Goal: Information Seeking & Learning: Learn about a topic

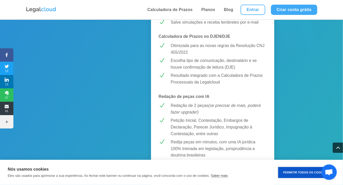
scroll to position [214, 0]
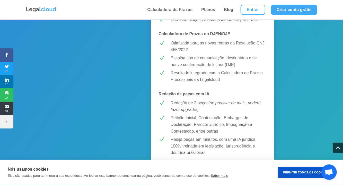
click at [188, 40] on p "Otimizada para as novas regras da Resolução CNJ 455/2022" at bounding box center [219, 46] width 96 height 13
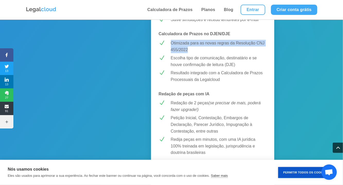
click at [188, 40] on p "Otimizada para as novas regras da Resolução CNJ 455/2022" at bounding box center [219, 46] width 96 height 13
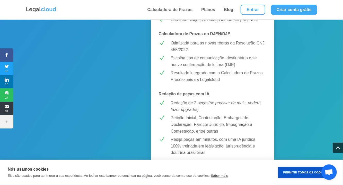
click at [185, 60] on p "Escolha tipo de comunicação, destinatário e se houve confirmação de leitura (DJ…" at bounding box center [219, 61] width 96 height 13
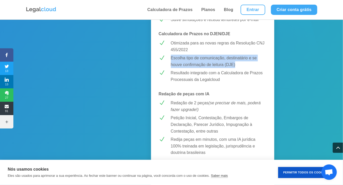
click at [185, 60] on p "Escolha tipo de comunicação, destinatário e se houve confirmação de leitura (DJ…" at bounding box center [219, 61] width 96 height 13
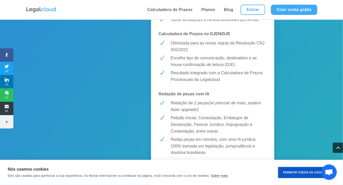
click at [194, 78] on div "Resultado integrado com a Calculadora de Prazos Processuais da Legalcloud" at bounding box center [219, 76] width 96 height 13
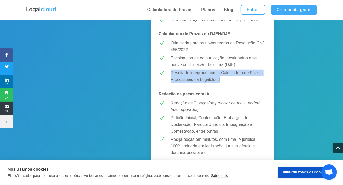
click at [194, 78] on div "Resultado integrado com a Calculadora de Prazos Processuais da Legalcloud" at bounding box center [219, 76] width 96 height 13
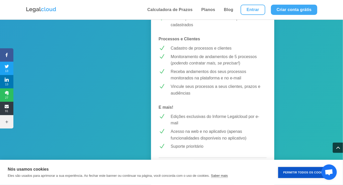
scroll to position [488, 0]
click at [199, 49] on p "Cadastro de processos e clientes" at bounding box center [219, 48] width 96 height 7
click at [201, 60] on p "Monitoramento de andamentos de 5 processos ( podendo contratar mais, se precisa…" at bounding box center [219, 60] width 96 height 13
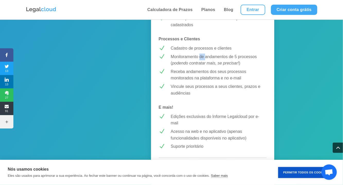
click at [201, 60] on p "Monitoramento de andamentos de 5 processos ( podendo contratar mais, se precisa…" at bounding box center [219, 60] width 96 height 13
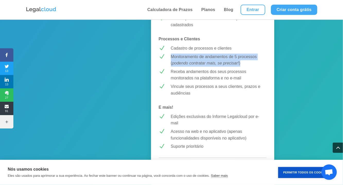
click at [201, 60] on p "Monitoramento de andamentos de 5 processos ( podendo contratar mais, se precisa…" at bounding box center [219, 60] width 96 height 13
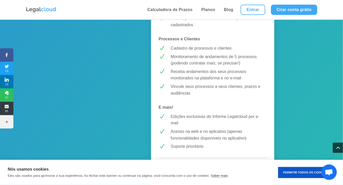
click at [205, 72] on p "Receba andamentos dos seus processos monitorados na plataforma e no e-mail" at bounding box center [219, 75] width 96 height 13
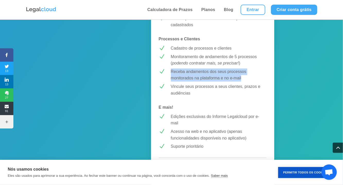
click at [205, 72] on p "Receba andamentos dos seus processos monitorados na plataforma e no e-mail" at bounding box center [219, 75] width 96 height 13
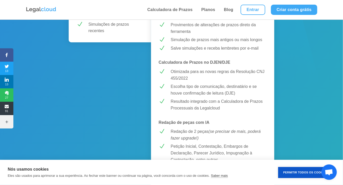
scroll to position [196, 0]
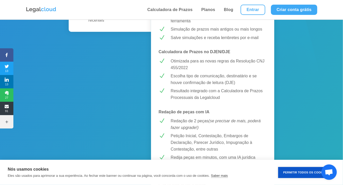
click at [197, 63] on p "Otimizada para as novas regras da Resolução CNJ 455/2022" at bounding box center [219, 64] width 96 height 13
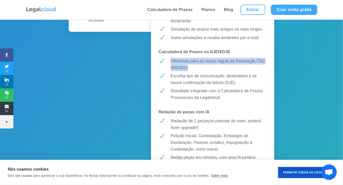
click at [197, 63] on p "Otimizada para as novas regras da Resolução CNJ 455/2022" at bounding box center [219, 64] width 96 height 13
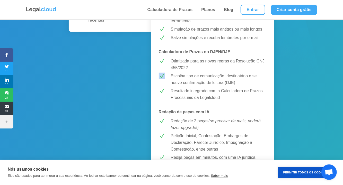
click at [191, 79] on p "Escolha tipo de comunicação, destinatário e se houve confirmação de leitura (DJ…" at bounding box center [219, 79] width 96 height 13
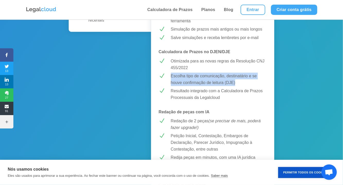
click at [191, 79] on p "Escolha tipo de comunicação, destinatário e se houve confirmação de leitura (DJ…" at bounding box center [219, 79] width 96 height 13
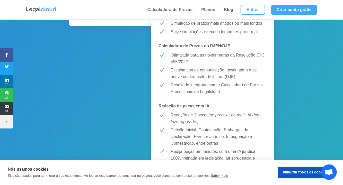
click at [201, 89] on div "Resultado integrado com a Calculadora de Prazos Processuais da Legalcloud" at bounding box center [219, 88] width 96 height 13
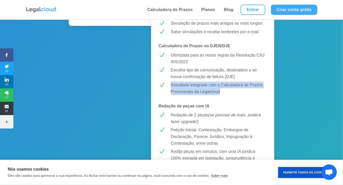
click at [201, 89] on div "Resultado integrado com a Calculadora de Prazos Processuais da Legalcloud" at bounding box center [219, 88] width 96 height 13
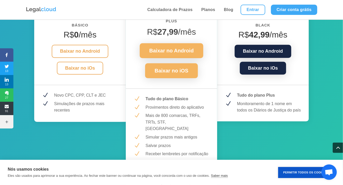
scroll to position [811, 0]
